Goal: Check status: Check status

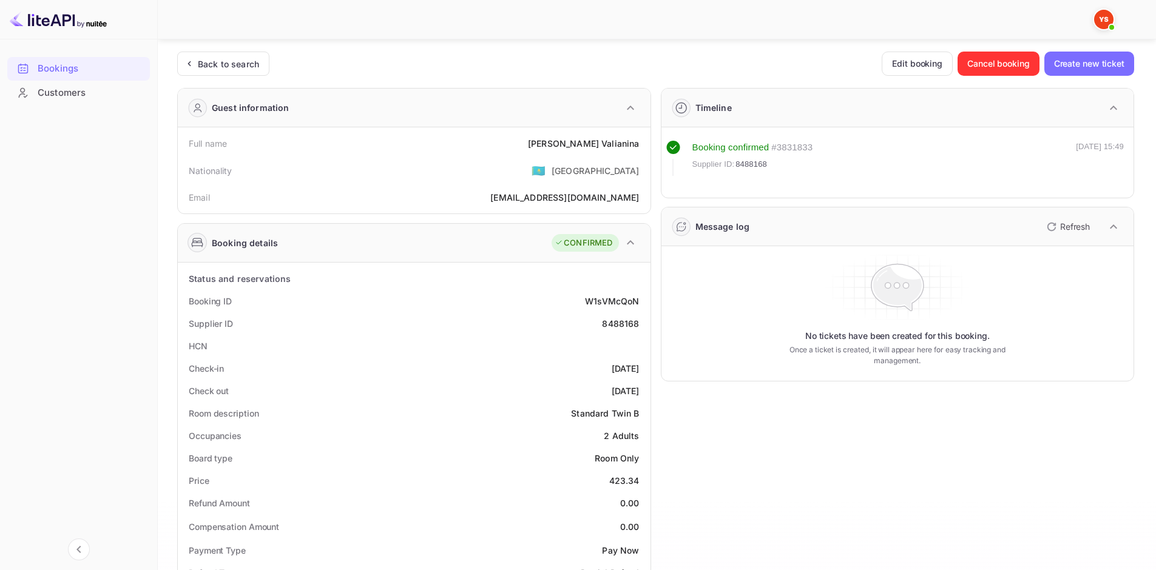
scroll to position [182, 0]
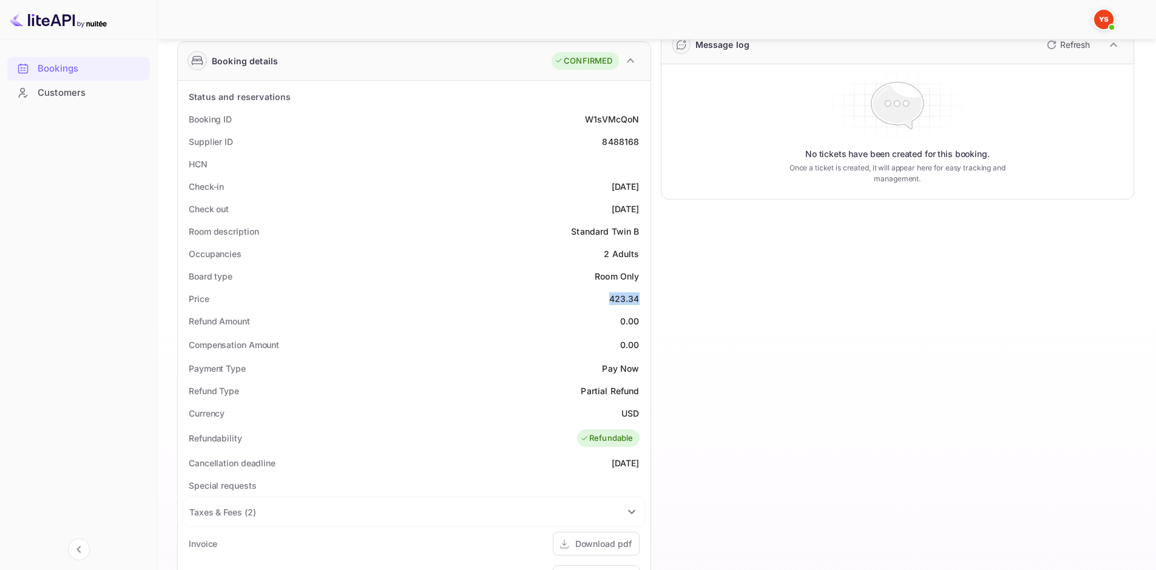
click at [56, 21] on img at bounding box center [58, 19] width 97 height 19
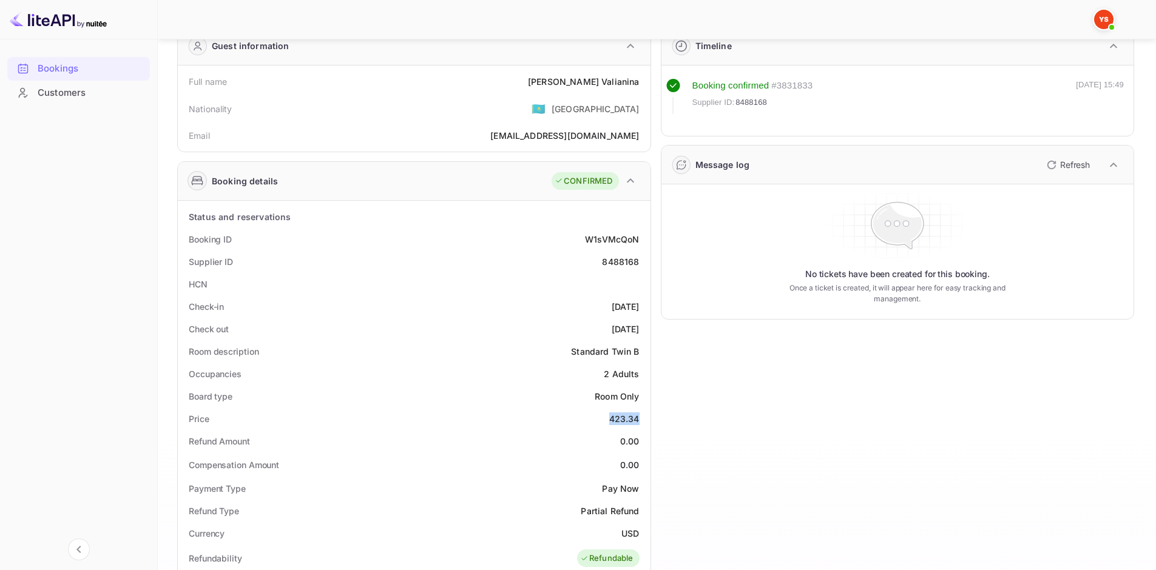
scroll to position [0, 0]
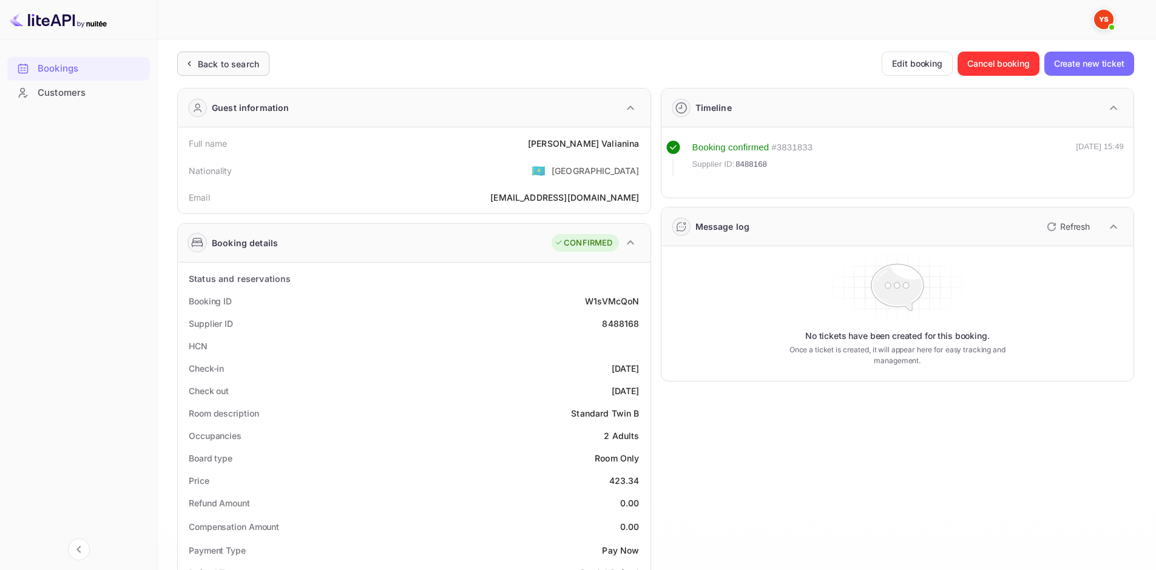
click at [220, 53] on div "Back to search" at bounding box center [223, 64] width 92 height 24
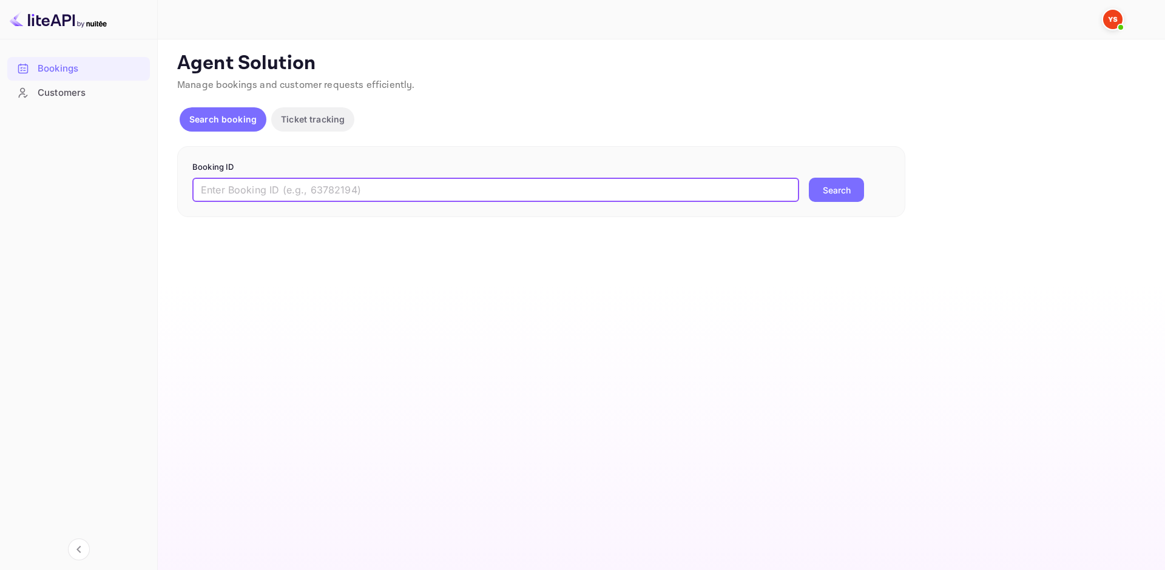
click at [399, 194] on input "text" at bounding box center [495, 190] width 607 height 24
paste input "9850639"
type input "9850639"
click at [836, 181] on button "Search" at bounding box center [836, 190] width 55 height 24
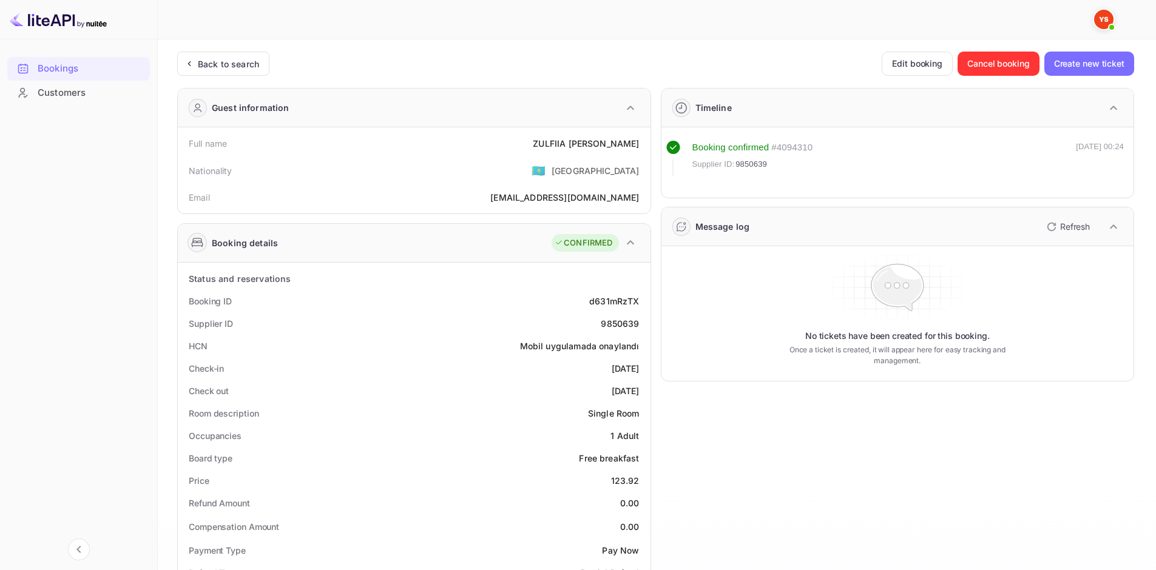
scroll to position [121, 0]
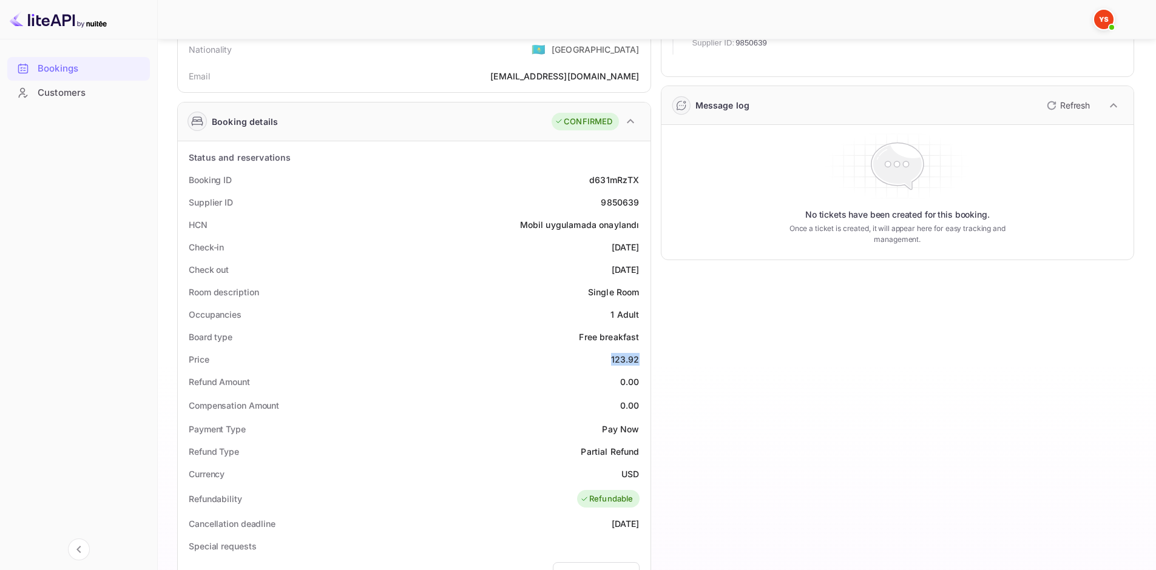
drag, startPoint x: 607, startPoint y: 360, endPoint x: 642, endPoint y: 355, distance: 35.6
click at [642, 355] on div "Price 123.92" at bounding box center [414, 359] width 463 height 22
copy div "123.92"
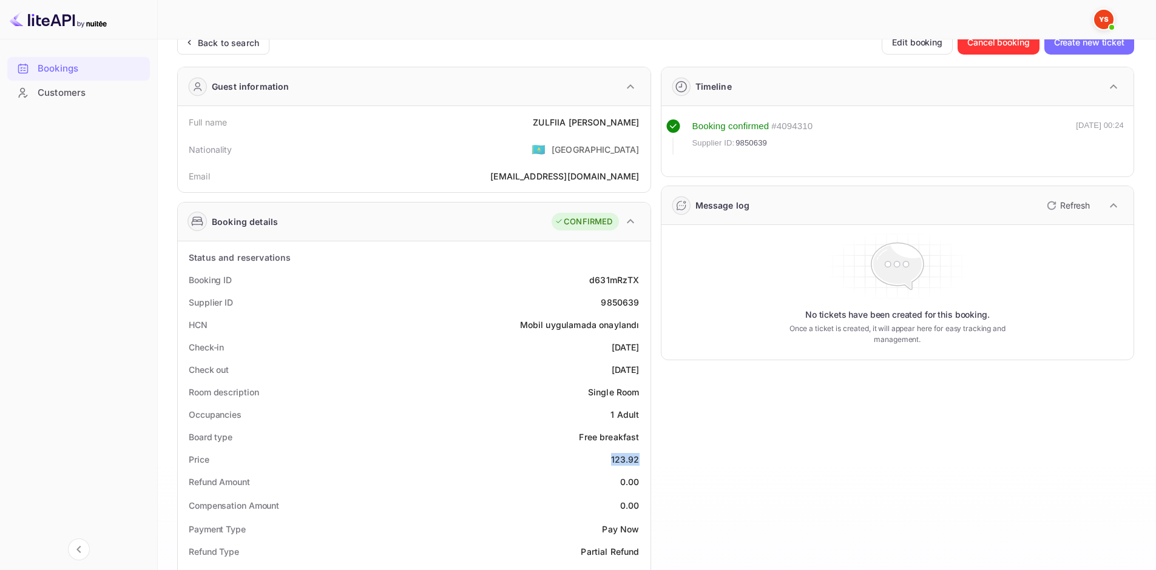
scroll to position [0, 0]
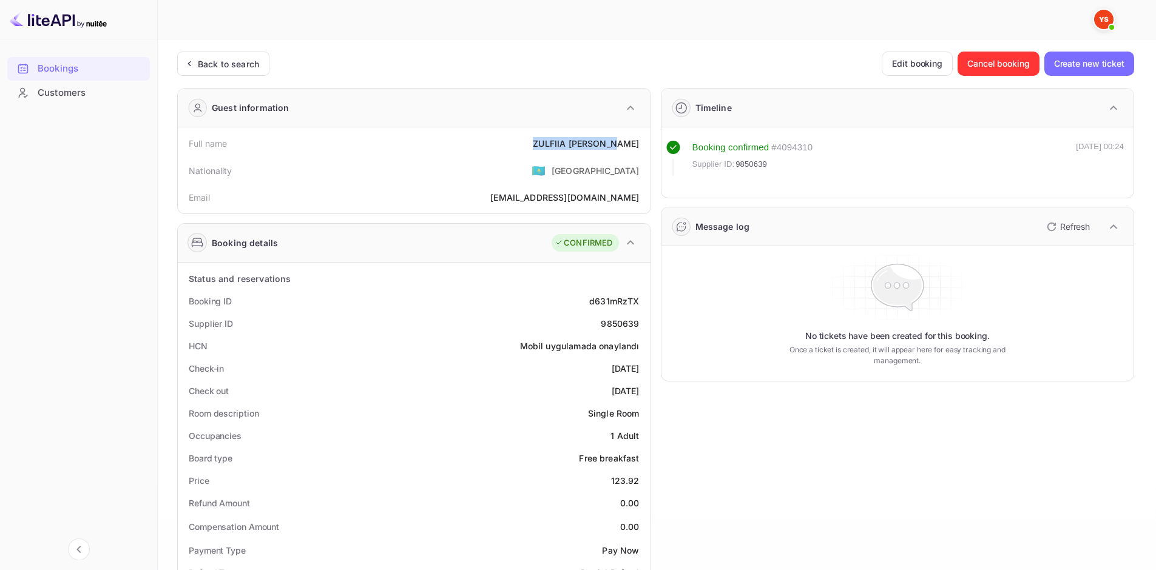
drag, startPoint x: 563, startPoint y: 139, endPoint x: 645, endPoint y: 130, distance: 82.3
click at [645, 130] on div "Full name ZULFIIA KHALIKOVA Nationality 🇰🇿 [DEMOGRAPHIC_DATA] Email [EMAIL_ADDR…" at bounding box center [414, 170] width 473 height 86
copy div "ZULFIIA [PERSON_NAME]"
